Goal: Task Accomplishment & Management: Manage account settings

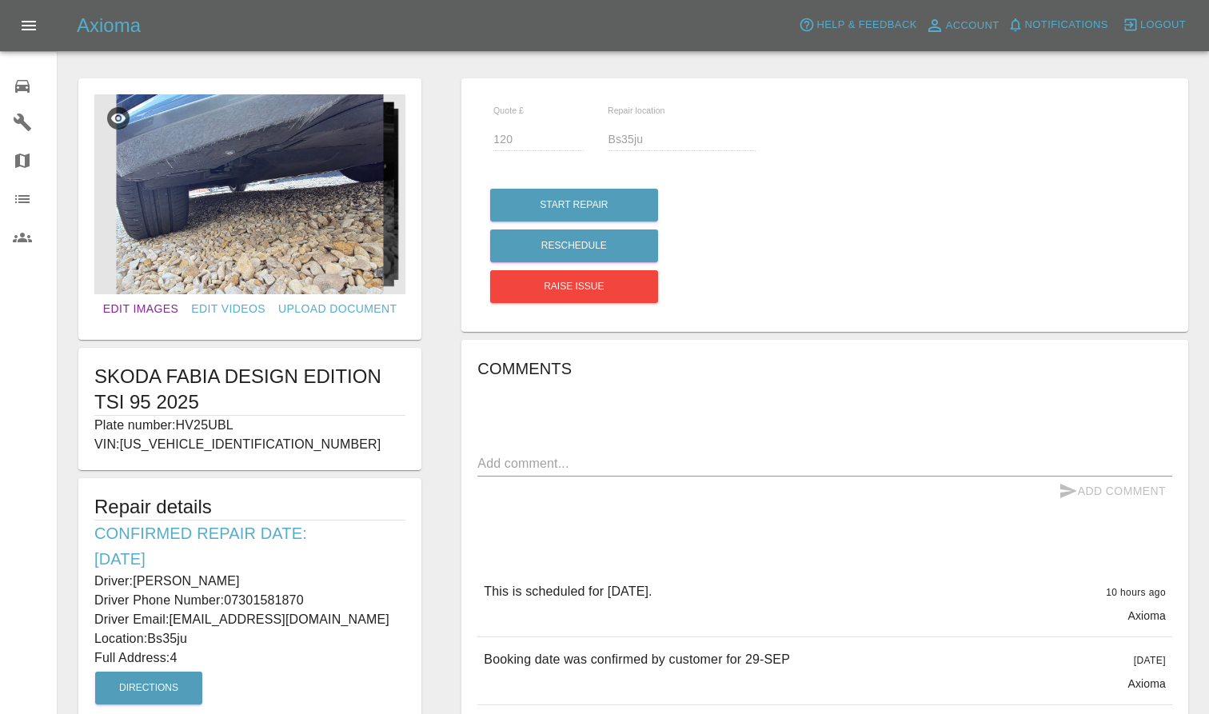
scroll to position [237, 0]
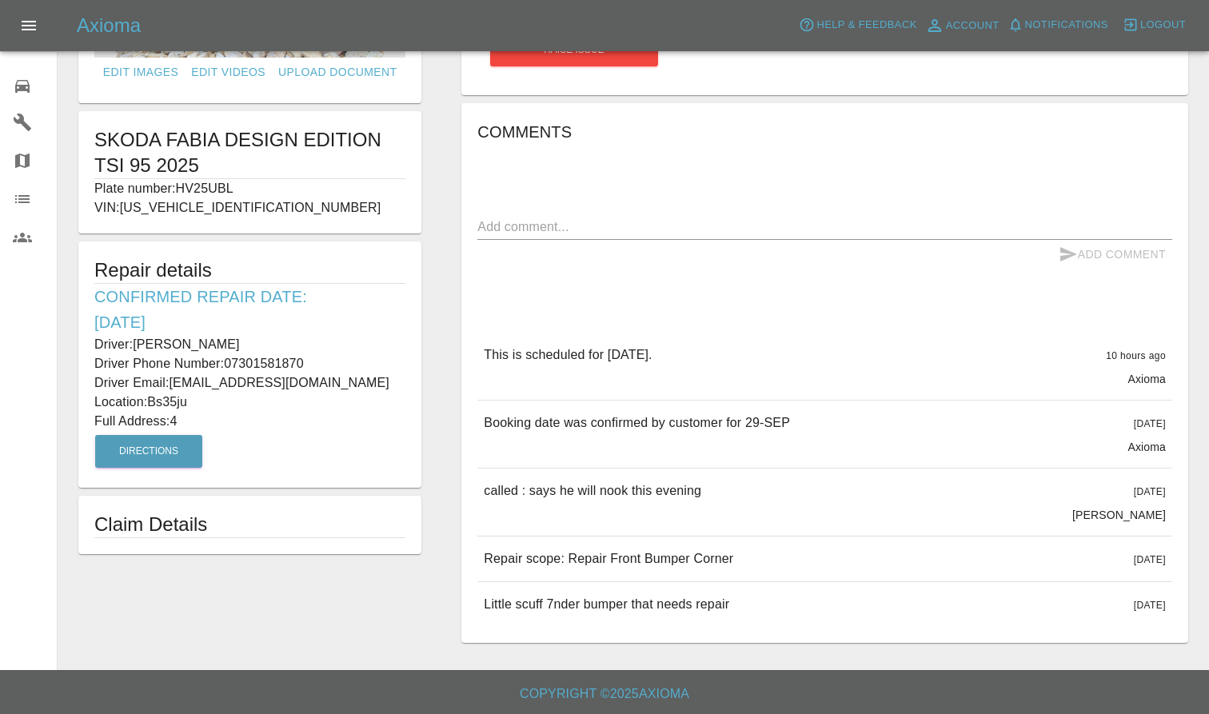
click at [156, 19] on div "Axioma Help & Feedback Account Notifications 0 Logout" at bounding box center [643, 26] width 1132 height 26
click at [130, 19] on h5 "Axioma" at bounding box center [109, 26] width 64 height 26
click at [9, 97] on link "0 Repair home" at bounding box center [28, 84] width 57 height 38
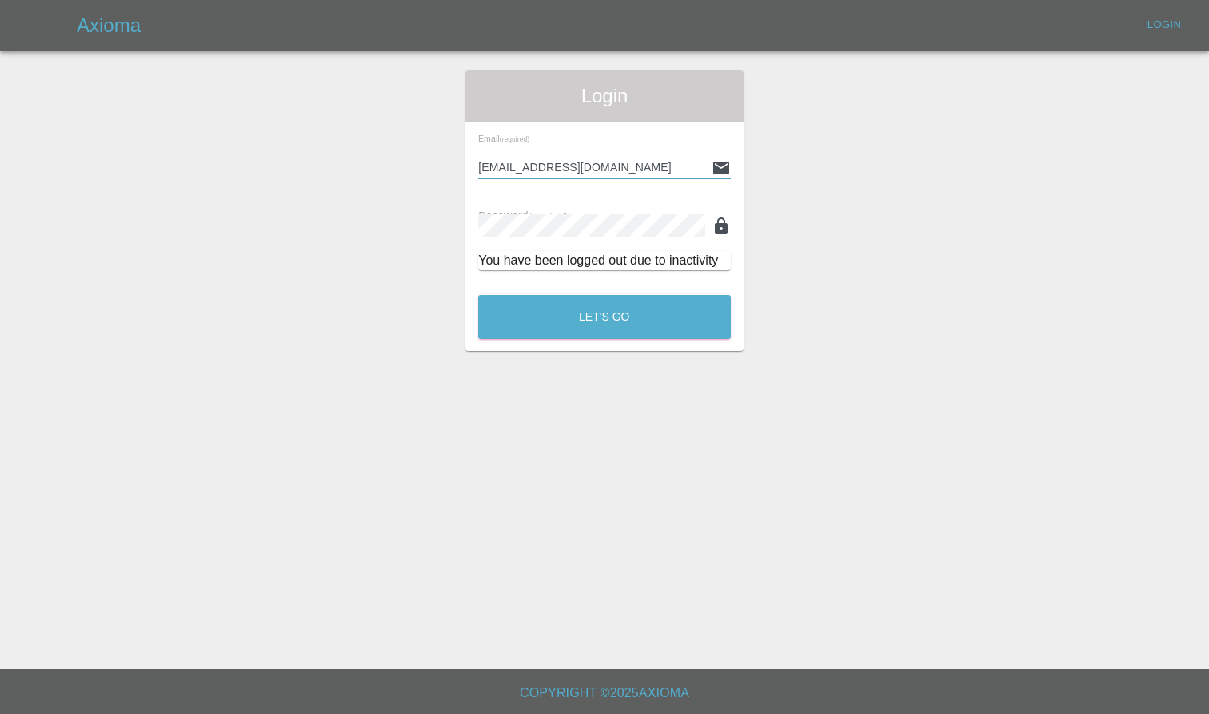
type input "[EMAIL_ADDRESS][DOMAIN_NAME]"
click at [605, 317] on button "Let's Go" at bounding box center [604, 317] width 253 height 44
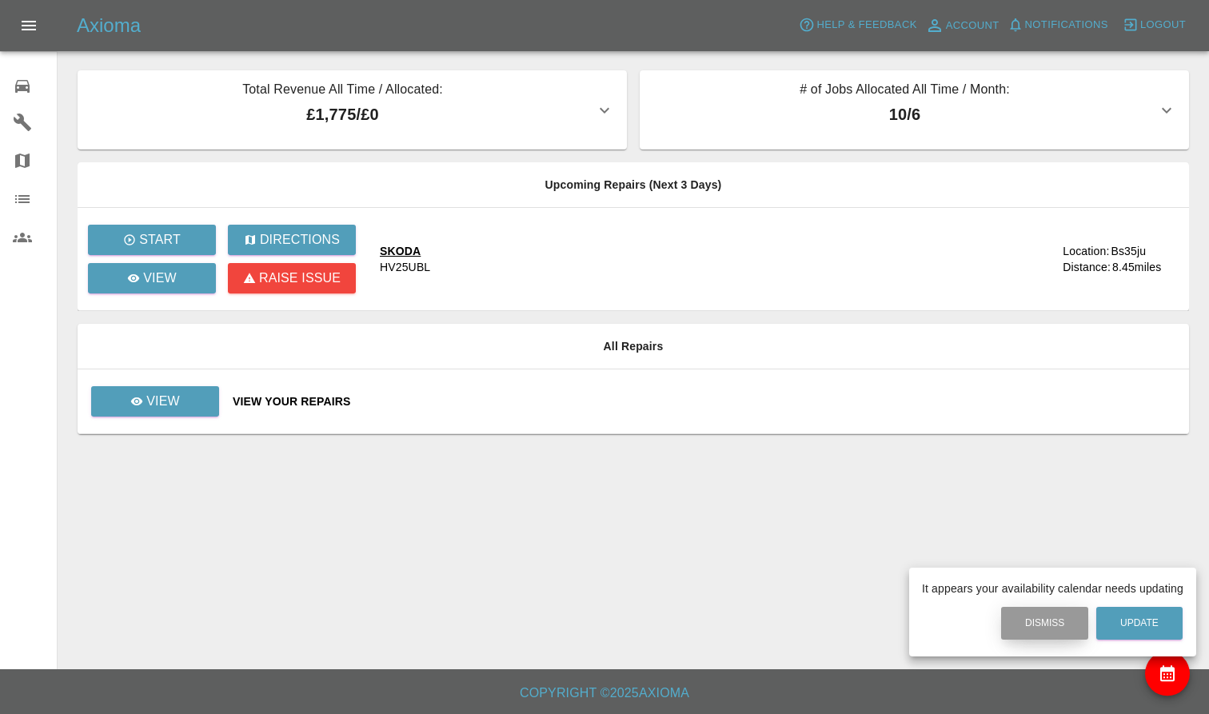
click at [1019, 630] on button "Dismiss" at bounding box center [1044, 623] width 87 height 33
